Goal: Task Accomplishment & Management: Complete application form

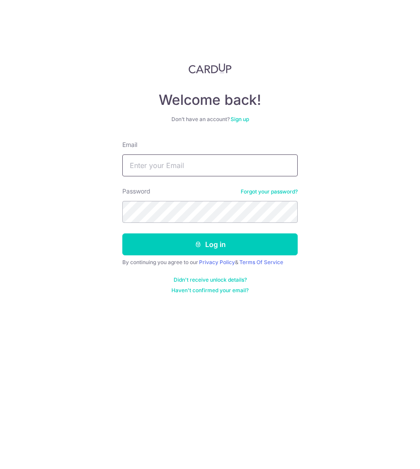
click at [182, 157] on input "Email" at bounding box center [209, 165] width 175 height 22
type input "[EMAIL_ADDRESS][DOMAIN_NAME]"
click at [122, 233] on button "Log in" at bounding box center [209, 244] width 175 height 22
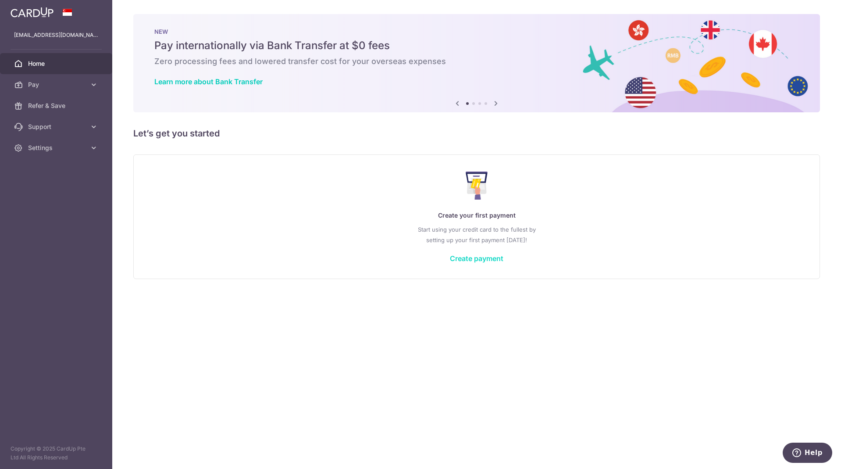
click at [420, 259] on link "Create payment" at bounding box center [477, 258] width 54 height 9
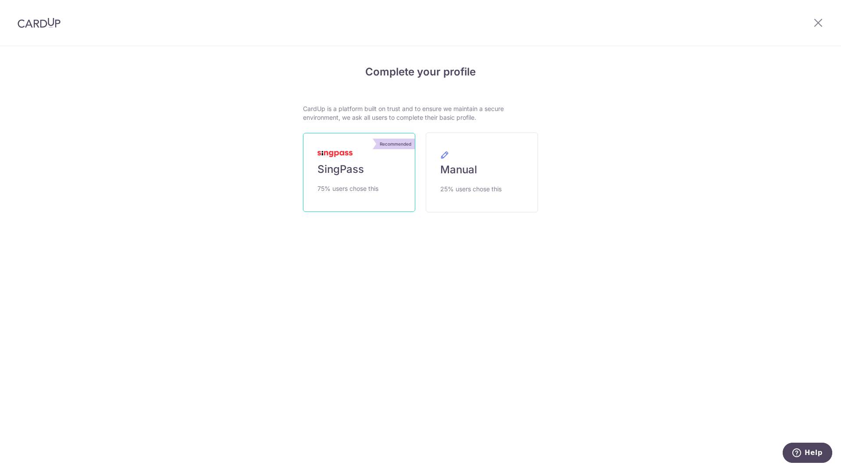
click at [364, 161] on link "Recommended SingPass 75% users chose this" at bounding box center [359, 172] width 112 height 79
